Goal: Transaction & Acquisition: Purchase product/service

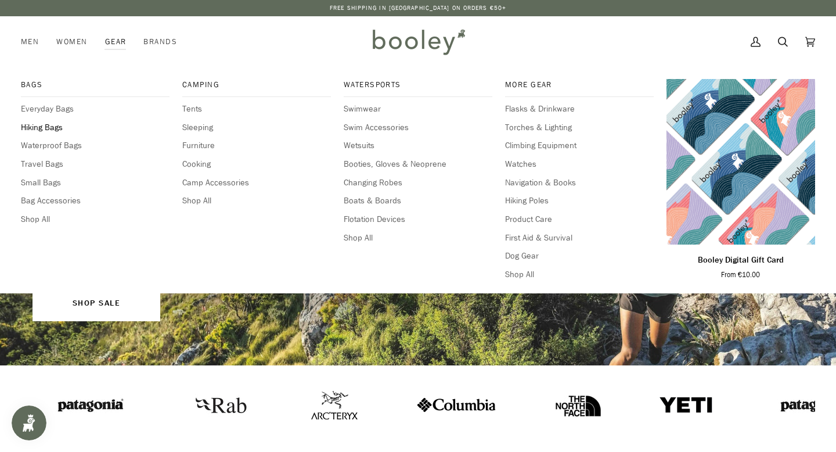
click at [49, 129] on span "Hiking Bags" at bounding box center [95, 127] width 149 height 13
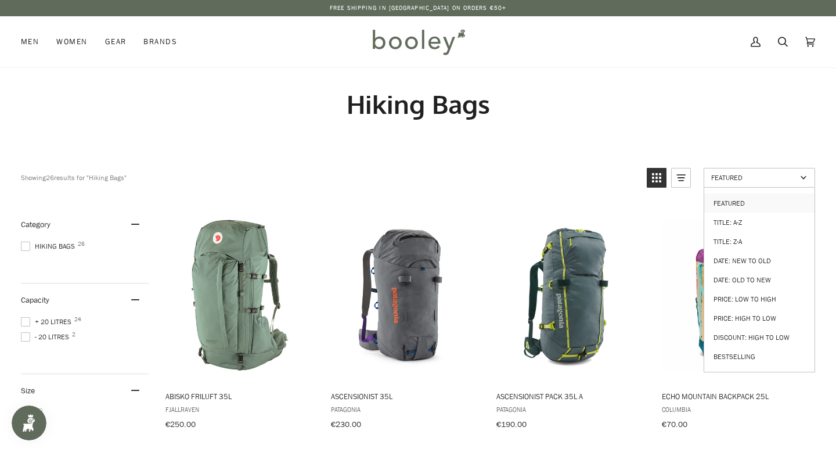
click at [786, 178] on span "Featured" at bounding box center [753, 177] width 85 height 10
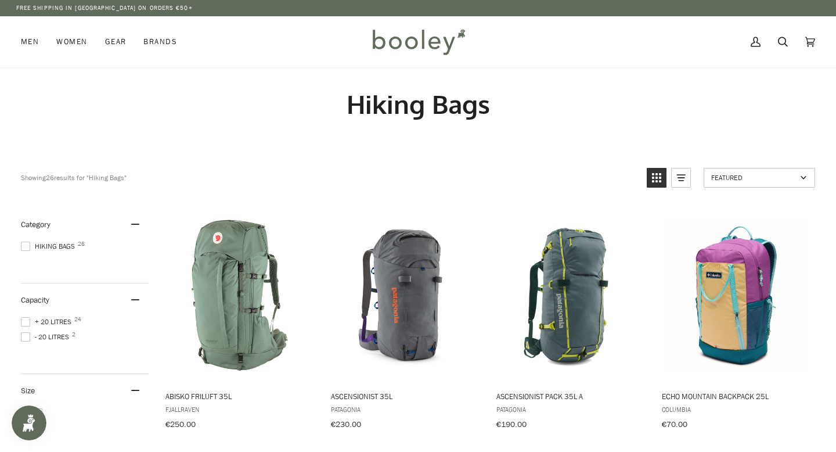
click at [786, 178] on span "Featured" at bounding box center [753, 177] width 85 height 10
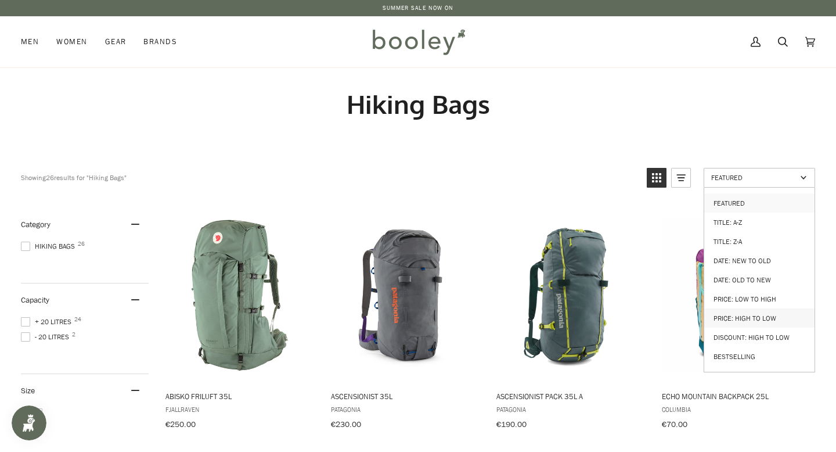
click at [753, 311] on link "Price: High to Low" at bounding box center [759, 317] width 110 height 19
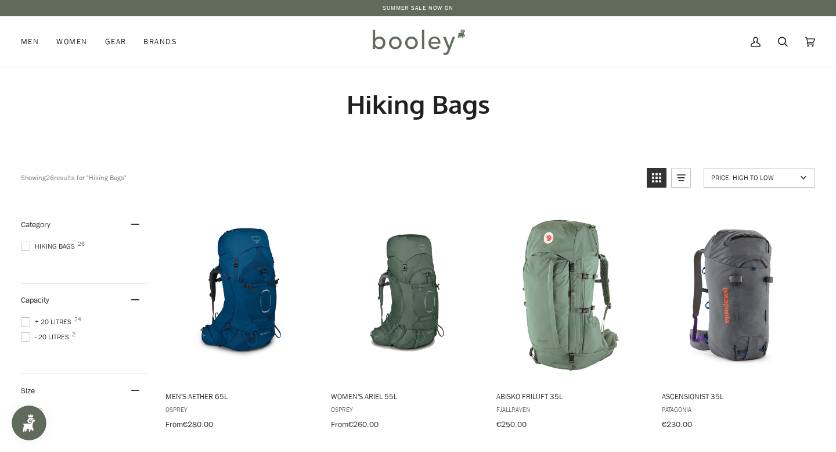
click at [43, 317] on span "+ 20 Litres 24" at bounding box center [48, 321] width 54 height 10
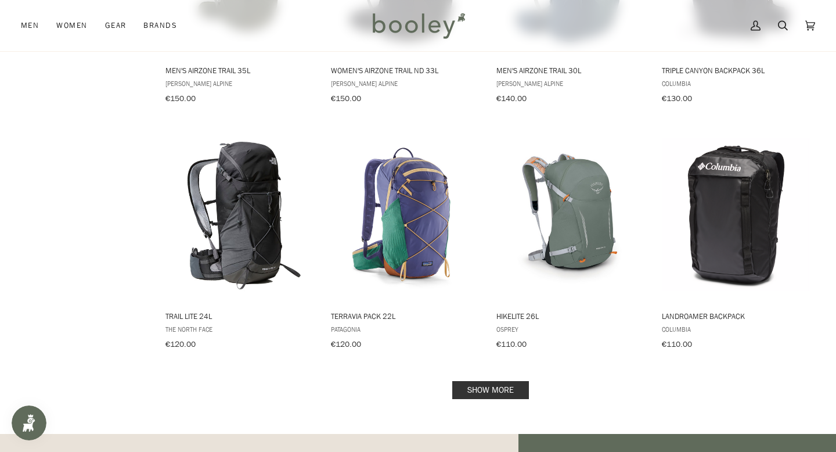
scroll to position [1062, 0]
